Goal: Navigation & Orientation: Find specific page/section

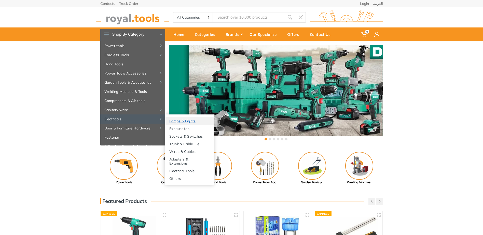
click at [194, 122] on link "Lamps & Lights" at bounding box center [189, 121] width 48 height 8
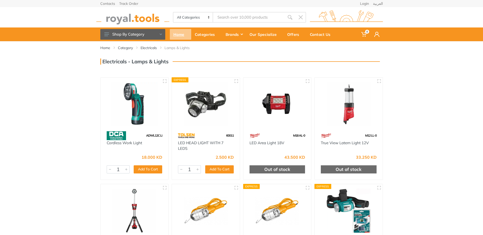
click at [180, 35] on div "Home" at bounding box center [180, 34] width 21 height 11
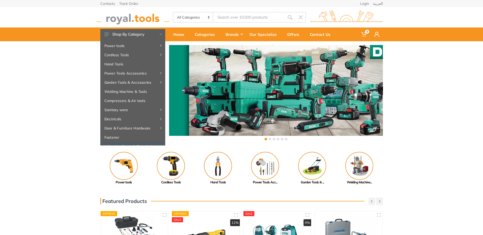
scroll to position [55, 0]
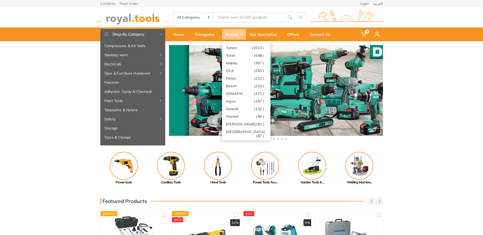
click at [241, 36] on div "Brands" at bounding box center [234, 34] width 24 height 11
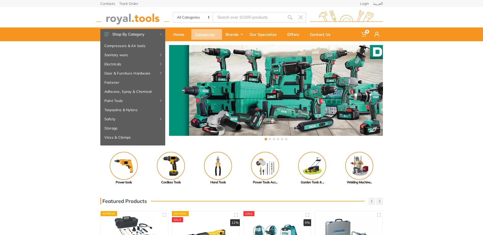
click at [204, 32] on div "Categories" at bounding box center [206, 34] width 31 height 11
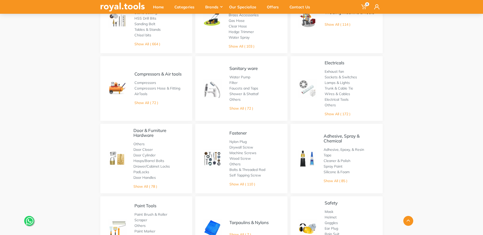
scroll to position [153, 0]
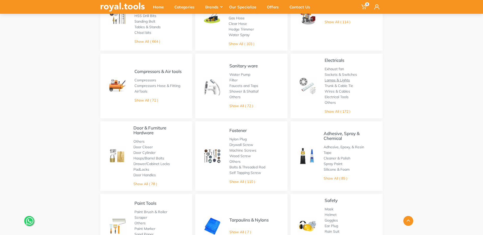
click at [336, 80] on link "Lamps & Lights" at bounding box center [336, 80] width 25 height 5
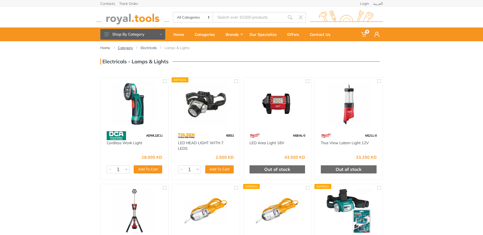
click at [127, 49] on link "Category" at bounding box center [125, 47] width 15 height 5
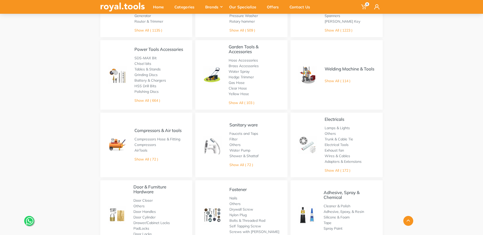
scroll to position [127, 0]
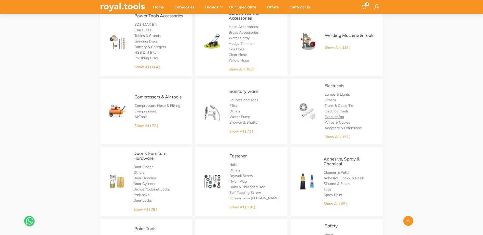
click at [337, 118] on link "Exhaust fan" at bounding box center [333, 116] width 19 height 5
